Goal: Task Accomplishment & Management: Use online tool/utility

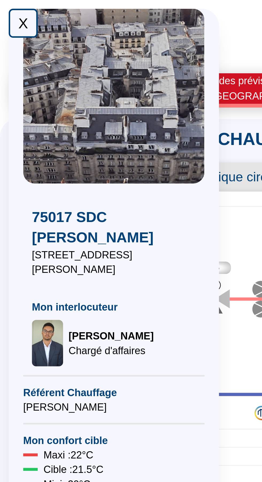
click at [7, 10] on div "X" at bounding box center [8, 8] width 11 height 11
click at [6, 9] on div "X" at bounding box center [8, 8] width 11 height 11
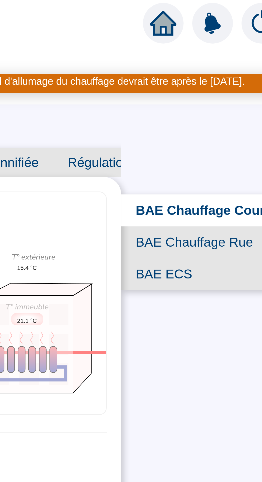
click at [219, 97] on span "BAE ECS" at bounding box center [221, 101] width 58 height 12
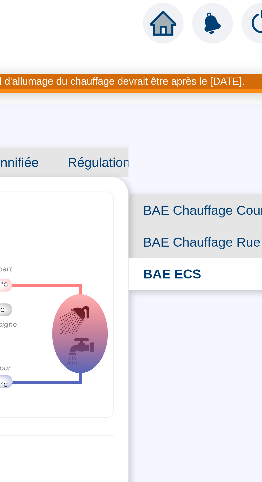
click at [220, 90] on span "BAE Chauffage Rue" at bounding box center [223, 89] width 56 height 12
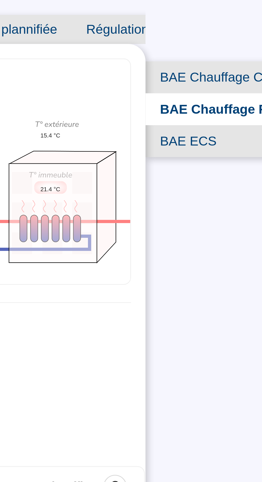
click at [228, 82] on span "BAE Chauffage Cour" at bounding box center [222, 83] width 56 height 12
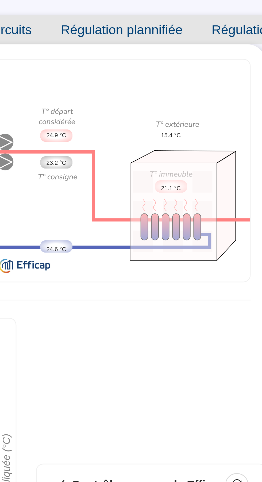
scroll to position [5, 0]
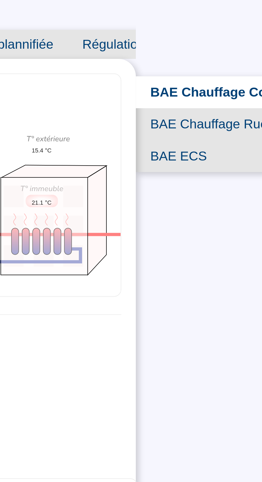
click at [224, 89] on span "BAE Chauffage Rue" at bounding box center [221, 95] width 58 height 12
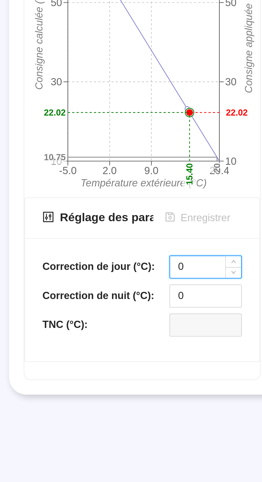
click at [81, 321] on input "0" at bounding box center [81, 320] width 26 height 8
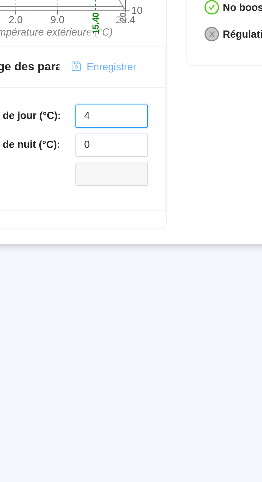
type input "4"
click at [81, 302] on span "Enregistrer" at bounding box center [81, 302] width 18 height 6
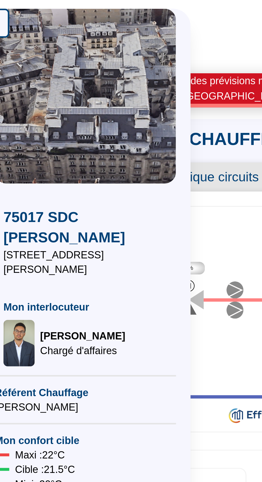
click at [11, 9] on div "X" at bounding box center [8, 8] width 11 height 11
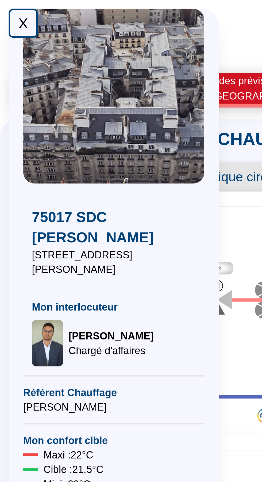
click at [6, 11] on div "X" at bounding box center [8, 8] width 11 height 11
click at [9, 11] on div "X" at bounding box center [8, 8] width 11 height 11
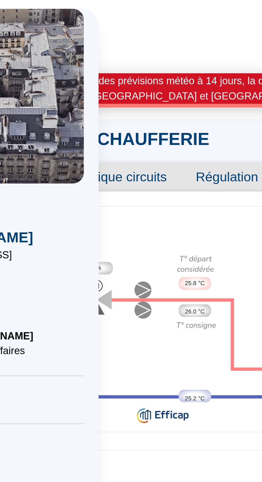
click at [122, 51] on div "SUPERVISION DE LA CHAUFFERIE Supervision live Historique circuits Régulation pl…" at bounding box center [131, 83] width 245 height 78
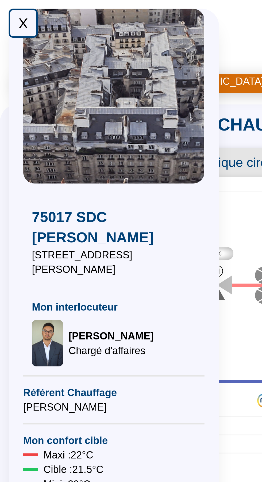
click at [7, 10] on div "X" at bounding box center [8, 8] width 11 height 11
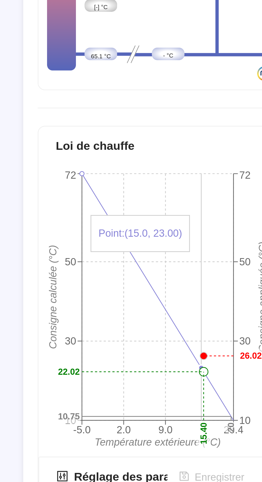
click at [77, 197] on icon "-5.0 2.0 9.0 20.4 Température extérieure (°C) 10 30 50 72 Consigne calculée (°C…" at bounding box center [58, 240] width 88 height 107
click at [51, 232] on icon "-5.0 2.0 9.0 20.4 Température extérieure (°C) 10 30 50 72 Consigne calculée (°C…" at bounding box center [58, 240] width 88 height 107
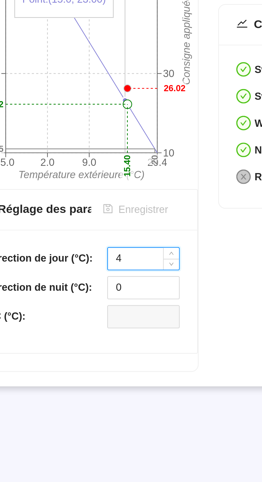
click at [84, 321] on input "4" at bounding box center [81, 320] width 26 height 8
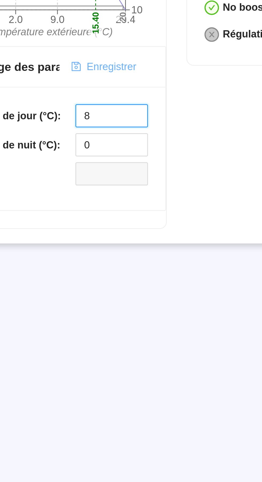
type input "8"
click at [81, 296] on span "Enregistrer" at bounding box center [81, 297] width 18 height 6
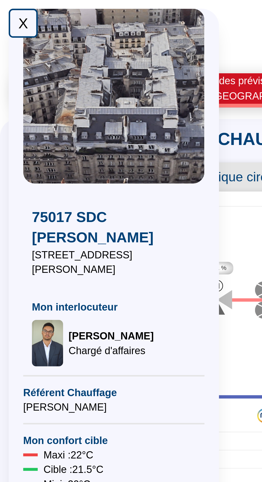
click at [4, 11] on div "X" at bounding box center [8, 8] width 11 height 11
click at [5, 11] on div "X" at bounding box center [8, 8] width 11 height 11
click at [9, 12] on div "X" at bounding box center [8, 8] width 11 height 11
click at [6, 10] on div "X" at bounding box center [8, 8] width 11 height 11
click at [7, 8] on div "X" at bounding box center [8, 8] width 11 height 11
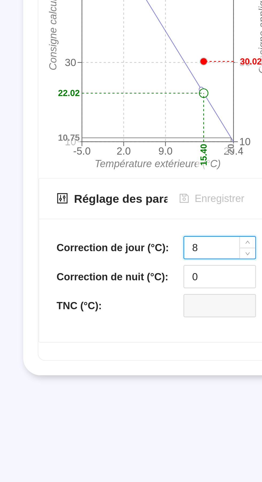
click at [80, 314] on input "8" at bounding box center [81, 314] width 26 height 8
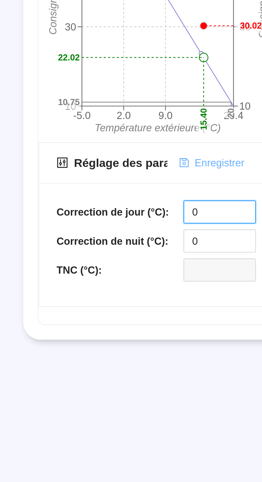
type input "0"
click at [85, 297] on span "Enregistrer" at bounding box center [81, 297] width 18 height 6
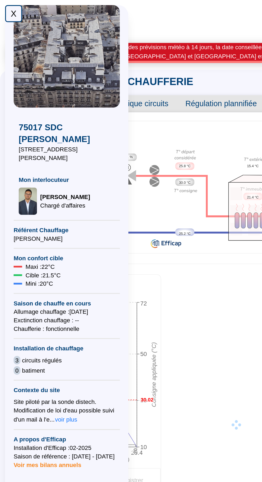
click at [7, 9] on div "X" at bounding box center [8, 8] width 11 height 11
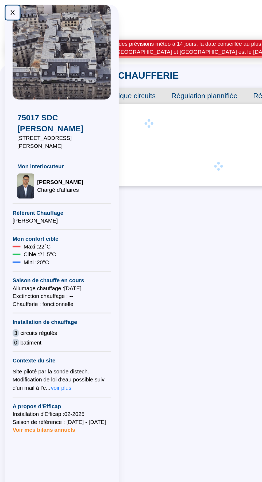
click at [4, 7] on div "X" at bounding box center [8, 8] width 11 height 11
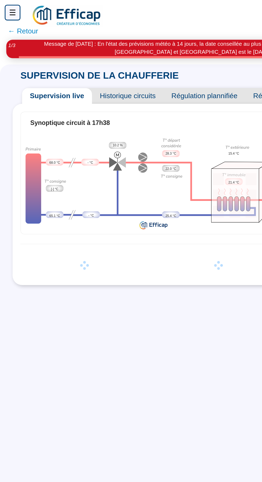
click at [9, 7] on div "☰" at bounding box center [8, 8] width 11 height 11
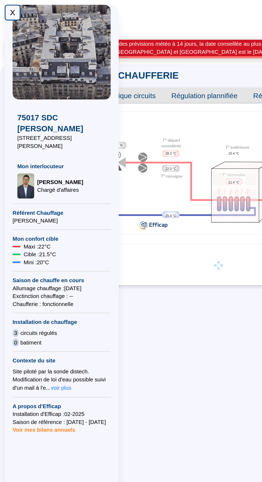
click at [9, 7] on div "X" at bounding box center [8, 8] width 11 height 11
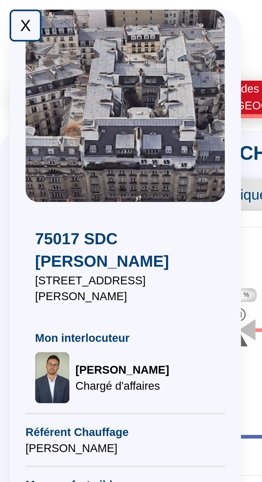
click at [6, 9] on div "X" at bounding box center [8, 8] width 11 height 11
